Goal: Information Seeking & Learning: Learn about a topic

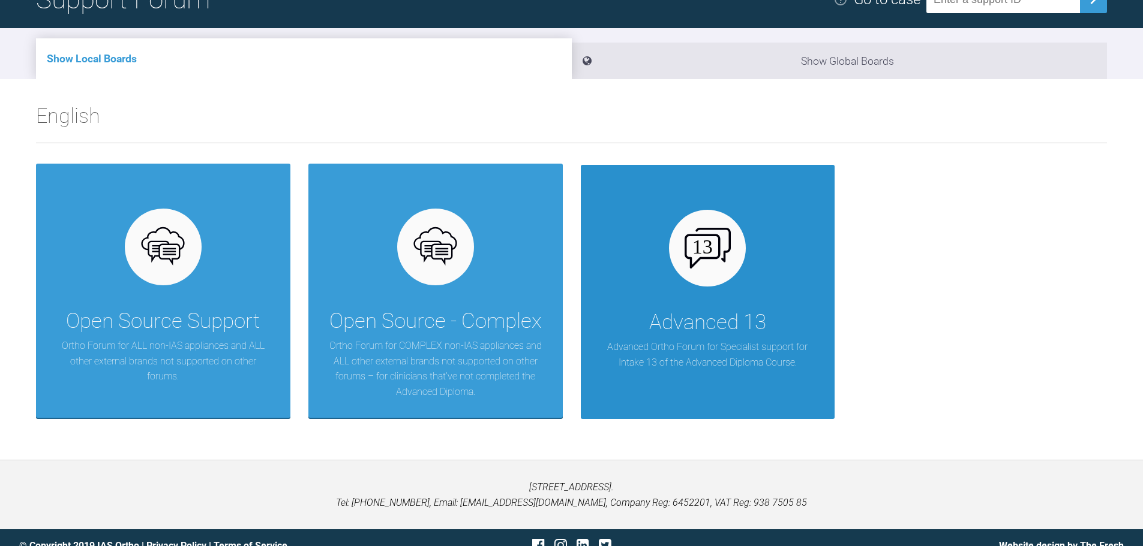
scroll to position [125, 0]
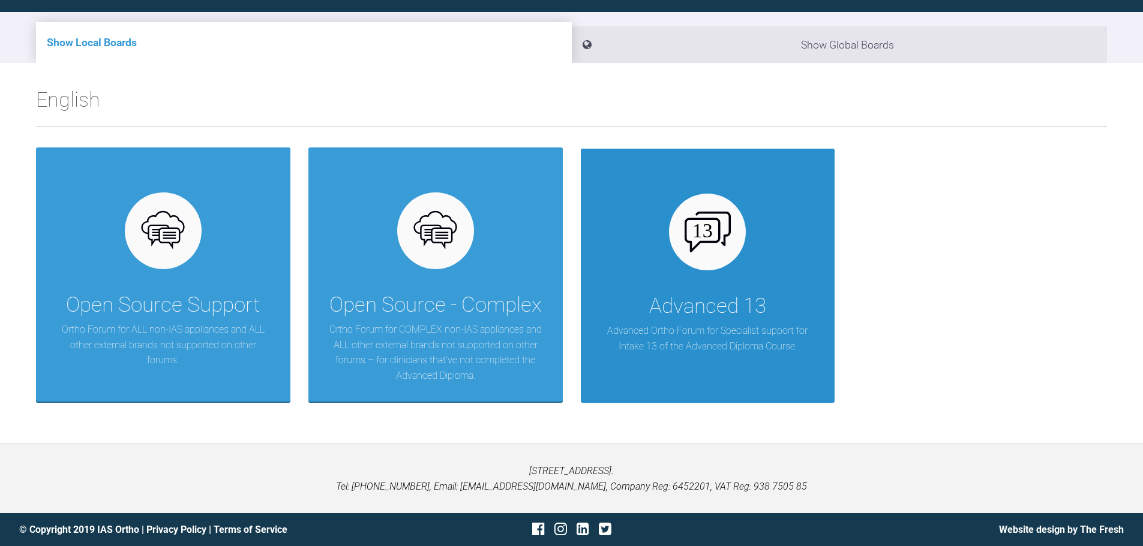
click at [677, 300] on div "Advanced 13" at bounding box center [707, 307] width 117 height 34
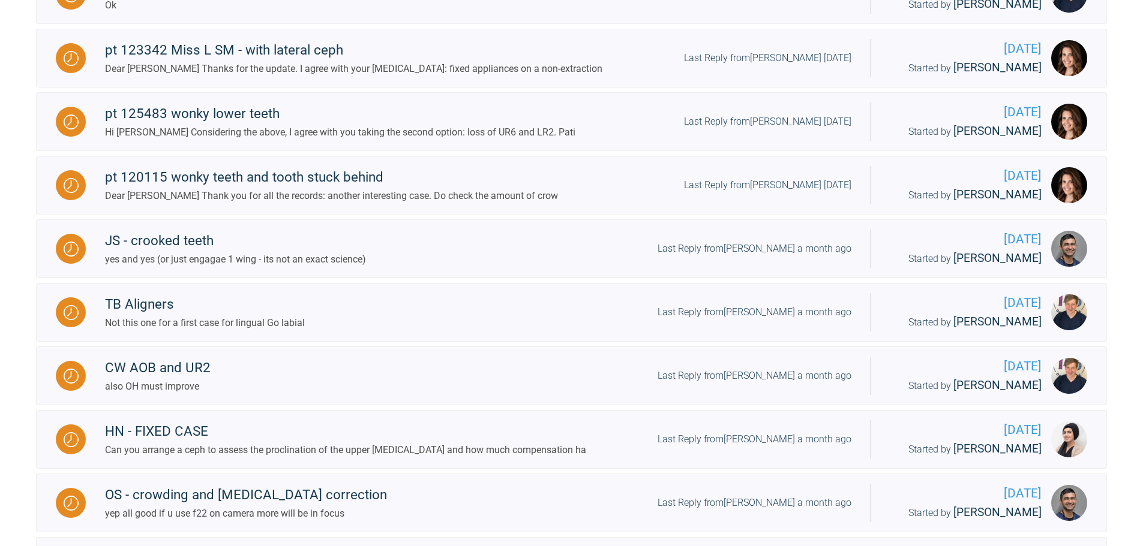
scroll to position [1237, 0]
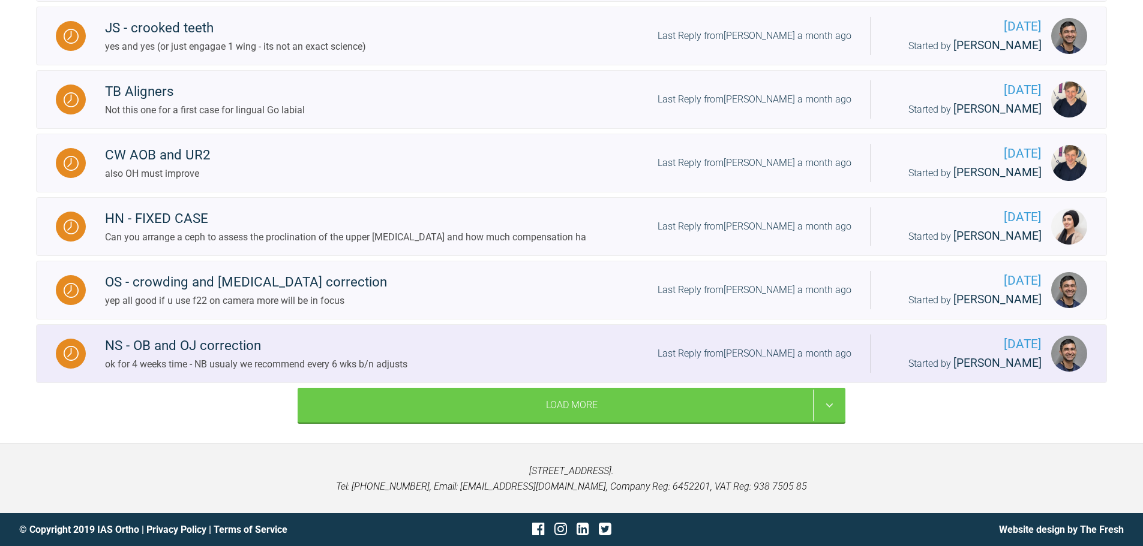
click at [237, 338] on div "NS - OB and OJ correction" at bounding box center [256, 346] width 302 height 22
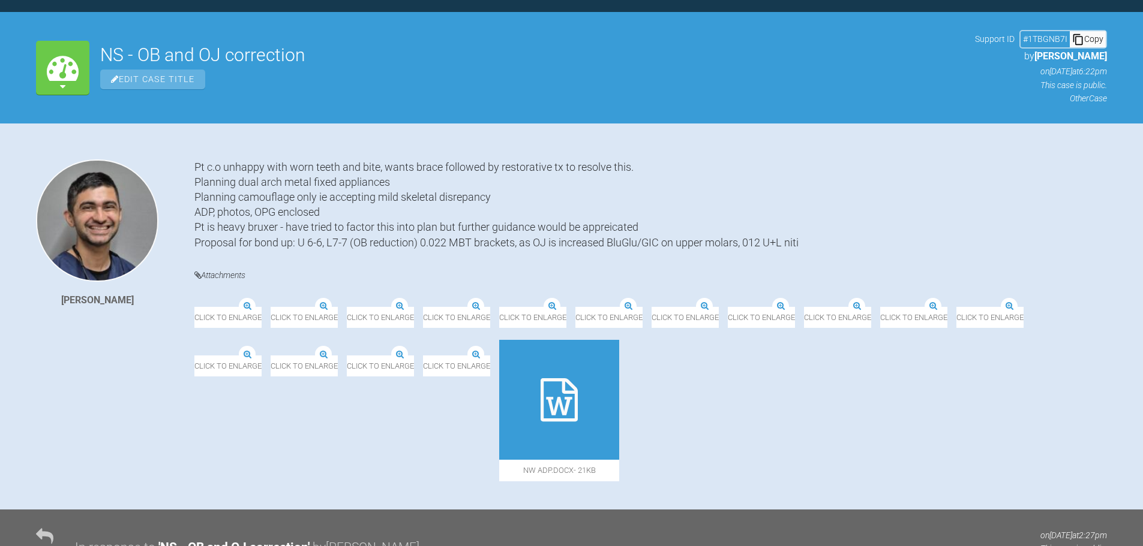
scroll to position [1237, 0]
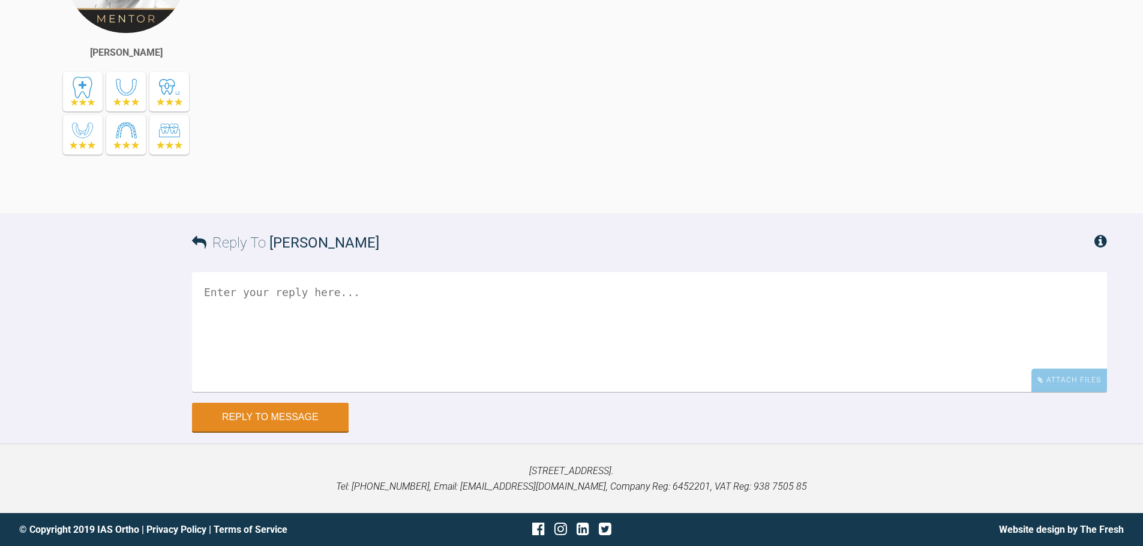
drag, startPoint x: 334, startPoint y: 270, endPoint x: 353, endPoint y: 250, distance: 27.2
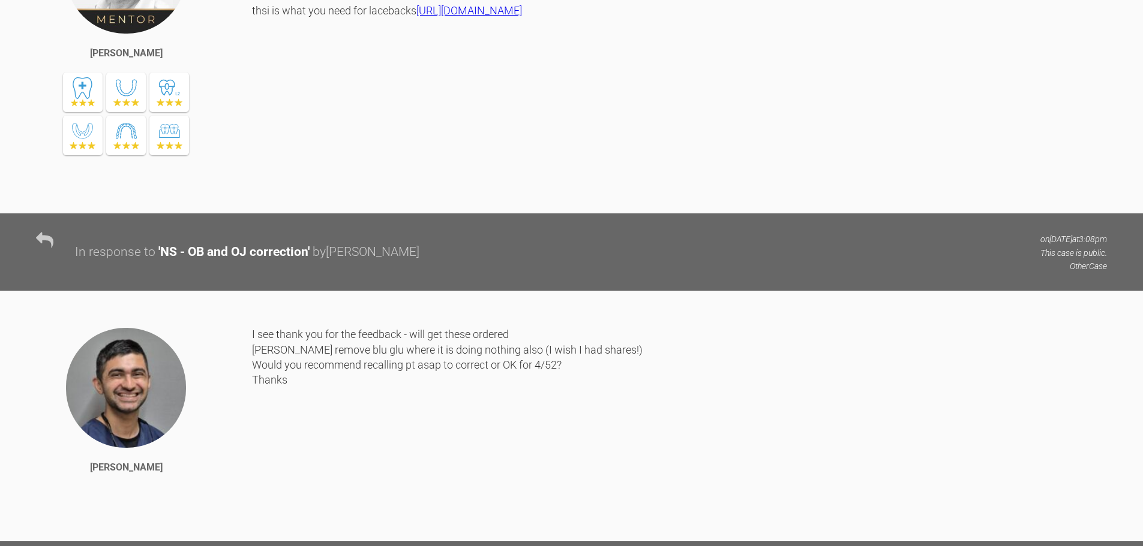
scroll to position [3717, 0]
